Goal: Download file/media

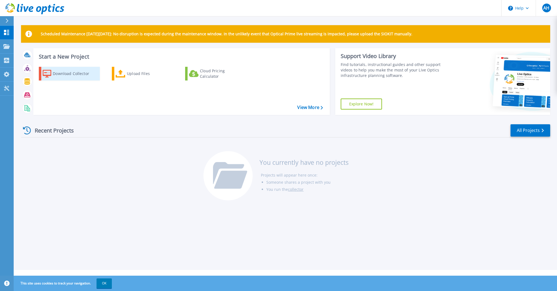
click at [78, 73] on div "Download Collector" at bounding box center [75, 73] width 44 height 11
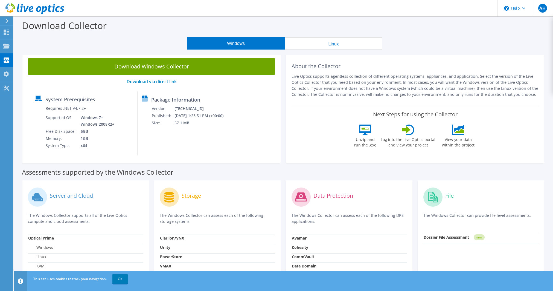
click at [224, 42] on button "Windows" at bounding box center [236, 43] width 98 height 12
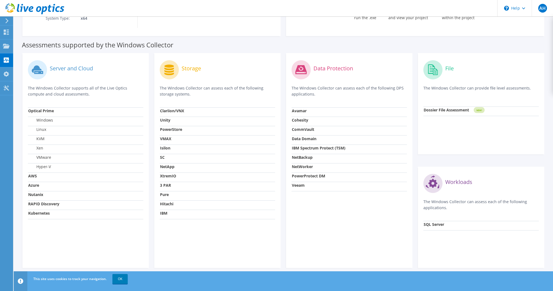
scroll to position [132, 0]
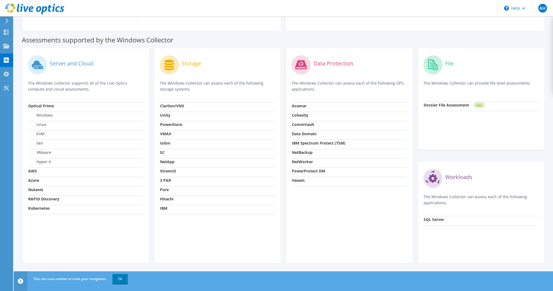
click at [64, 87] on p "The Windows Collector supports all of the Live Optics compute and cloud assessm…" at bounding box center [85, 86] width 115 height 12
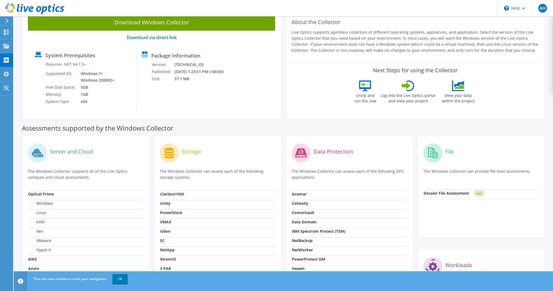
scroll to position [0, 0]
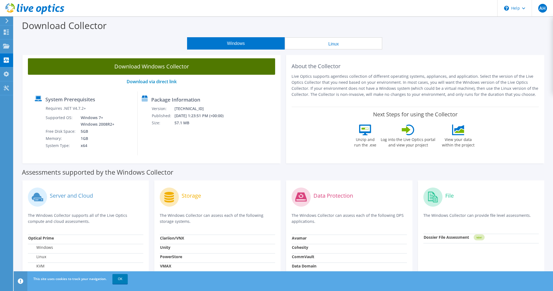
click at [135, 64] on link "Download Windows Collector" at bounding box center [151, 66] width 247 height 16
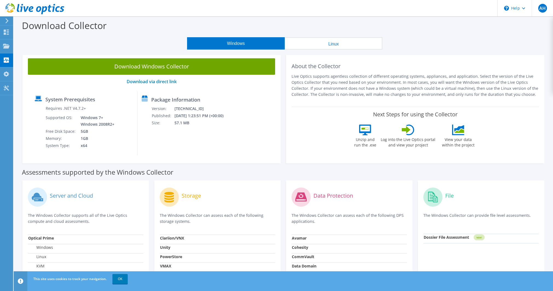
click at [492, 41] on div "Windows Linux" at bounding box center [284, 43] width 531 height 12
click at [5, 43] on icon at bounding box center [6, 45] width 7 height 5
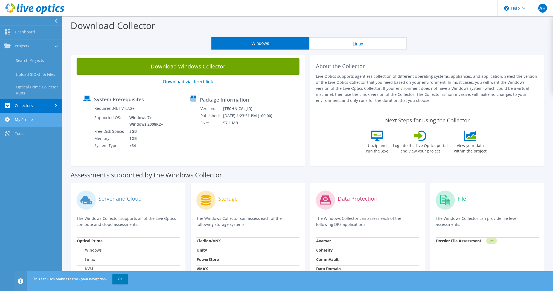
click at [17, 121] on link "My Profile" at bounding box center [31, 120] width 62 height 14
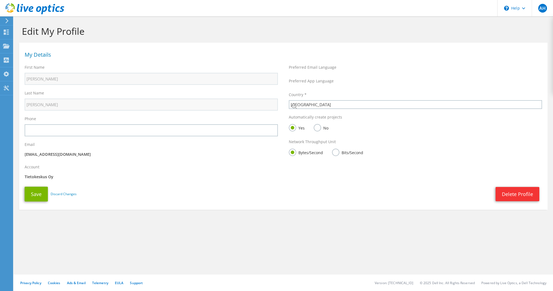
select select "69"
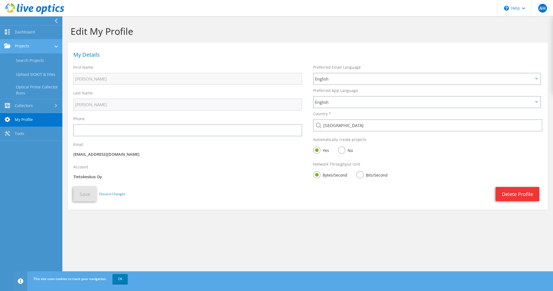
click at [9, 43] on link "Projects" at bounding box center [31, 46] width 62 height 14
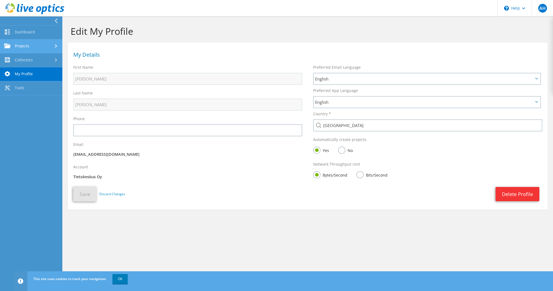
click at [9, 43] on link "Projects" at bounding box center [31, 46] width 62 height 14
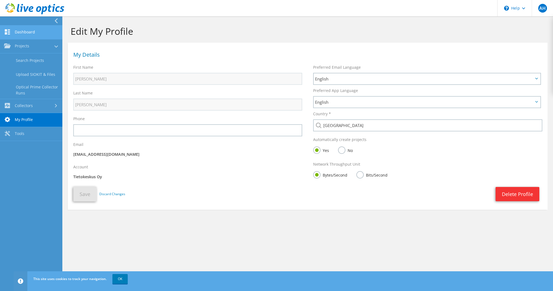
click at [16, 33] on link "Dashboard" at bounding box center [31, 32] width 62 height 14
